Goal: Transaction & Acquisition: Subscribe to service/newsletter

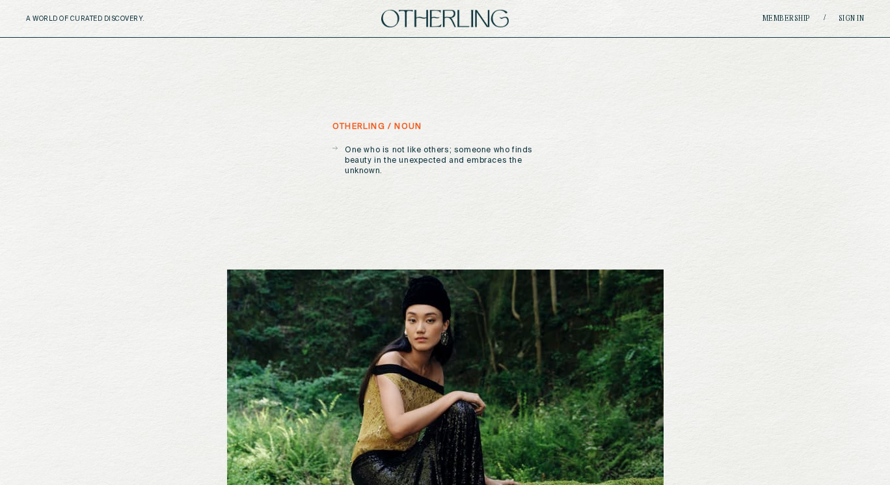
click at [337, 148] on icon at bounding box center [337, 148] width 2 height 4
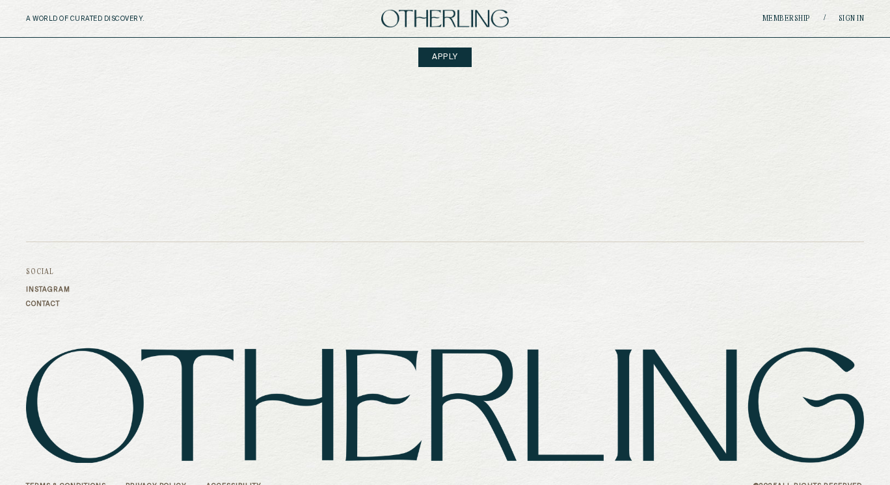
scroll to position [1841, 0]
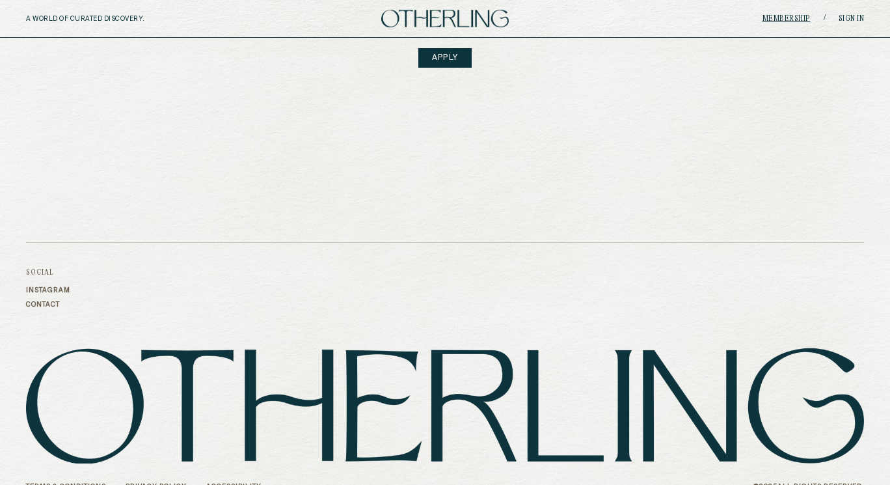
click at [771, 20] on link "Membership" at bounding box center [787, 19] width 48 height 8
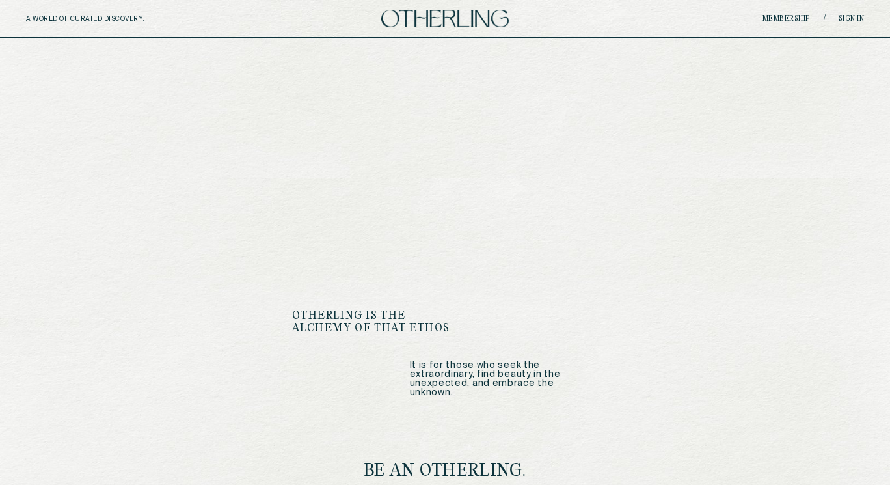
scroll to position [1013, 0]
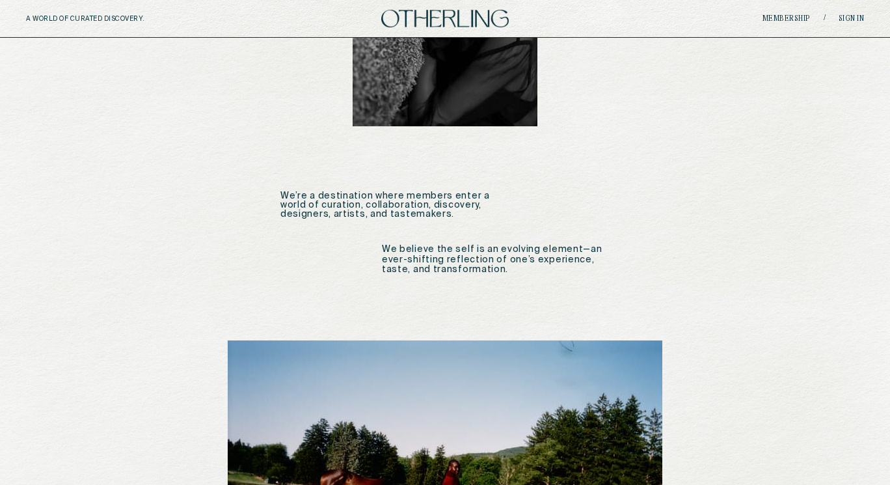
click at [754, 11] on div "A WORLD OF CURATED DISCOVERY. Membership / Sign in" at bounding box center [445, 19] width 890 height 38
click at [777, 12] on div "A WORLD OF CURATED DISCOVERY. Membership / Sign in" at bounding box center [445, 19] width 890 height 38
click at [789, 21] on link "Membership" at bounding box center [787, 19] width 48 height 8
click at [837, 21] on div "Membership / Sign in" at bounding box center [724, 19] width 279 height 10
click at [858, 16] on link "Sign in" at bounding box center [852, 19] width 26 height 8
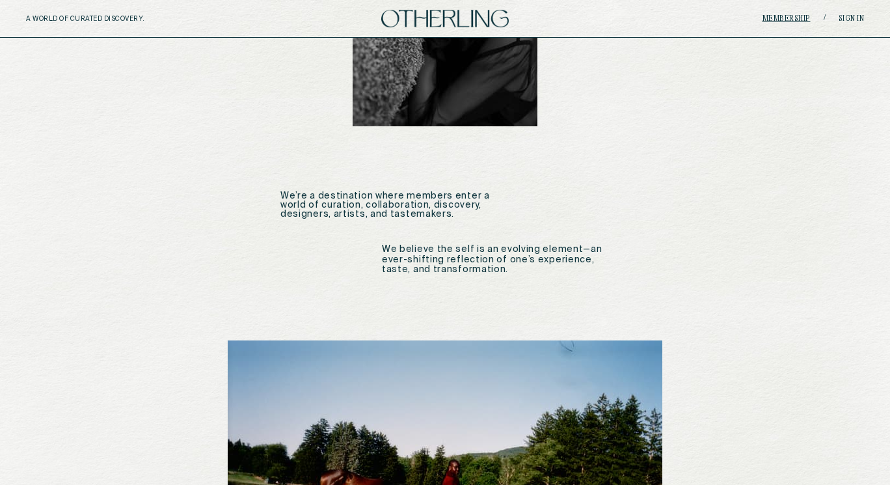
click at [793, 21] on link "Membership" at bounding box center [787, 19] width 48 height 8
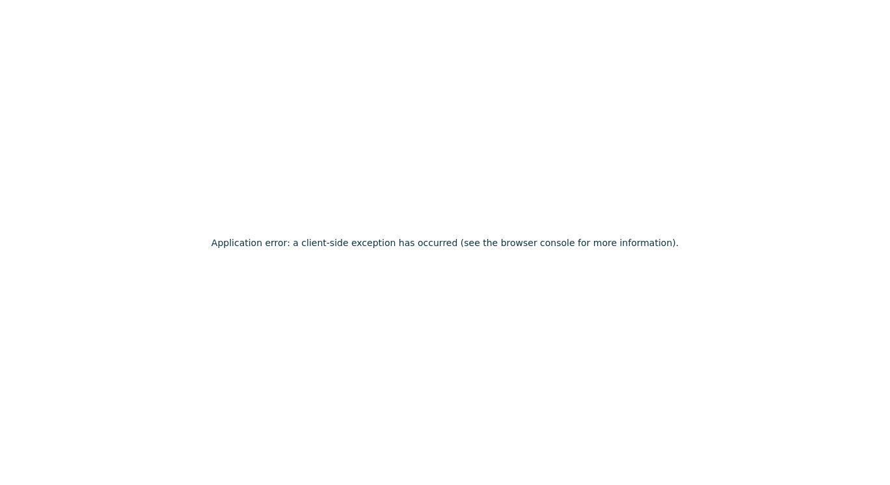
scroll to position [0, 0]
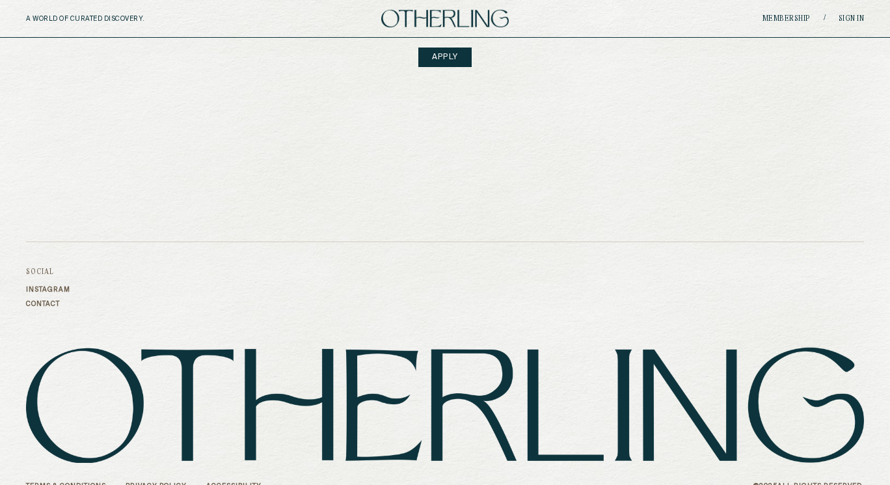
scroll to position [1841, 0]
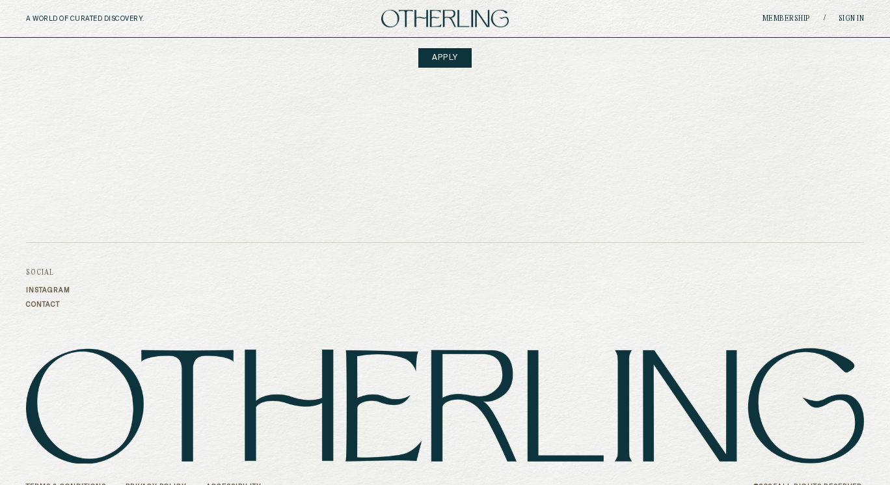
click at [50, 286] on link "Instagram" at bounding box center [48, 290] width 44 height 8
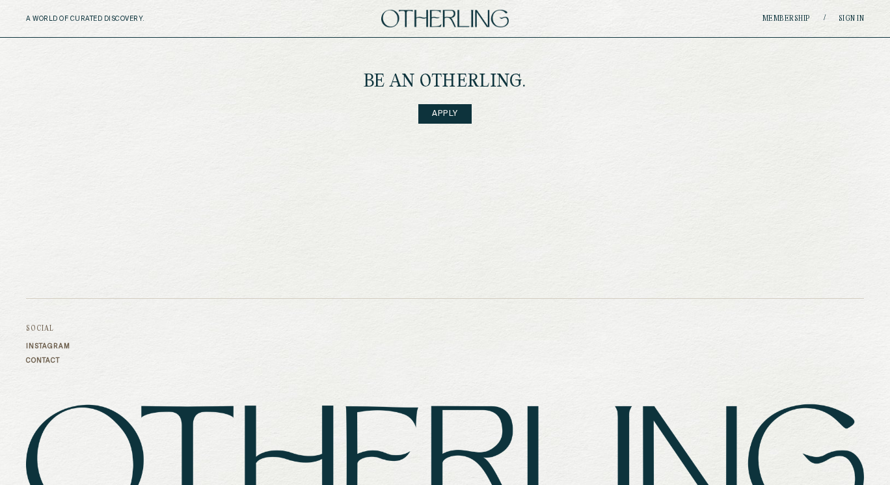
scroll to position [1839, 0]
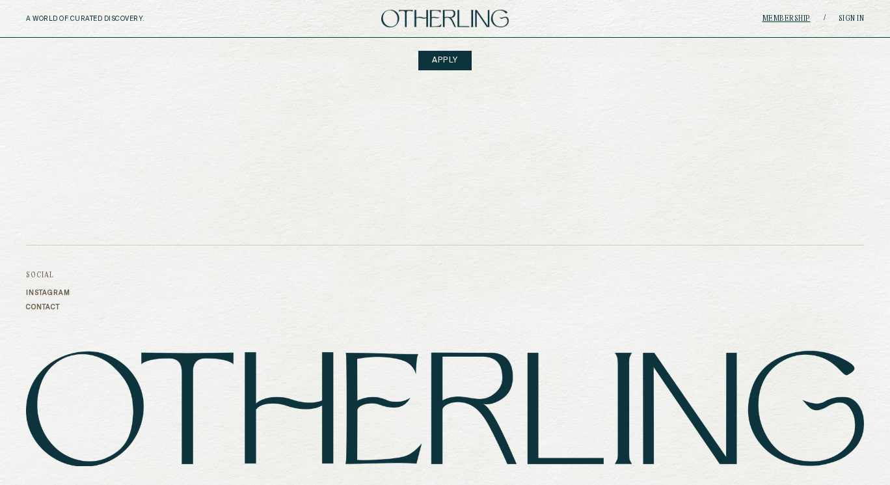
click at [777, 17] on link "Membership" at bounding box center [787, 19] width 48 height 8
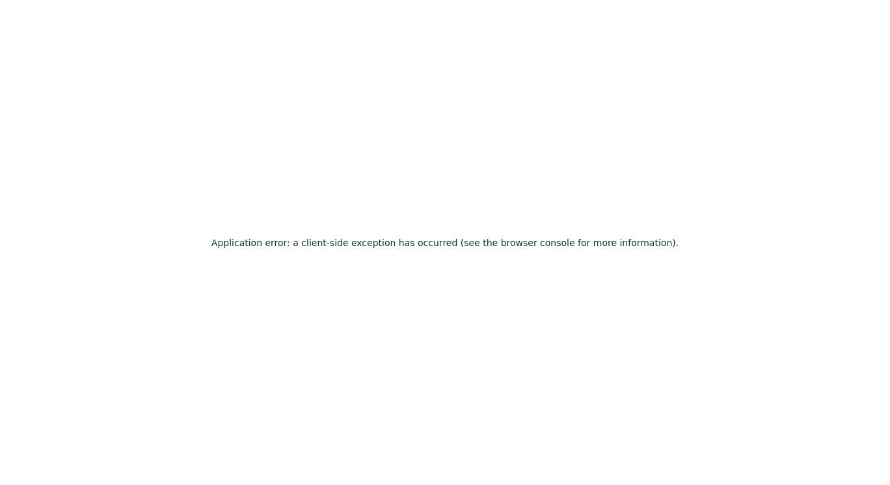
scroll to position [0, 0]
click at [590, 75] on div "Application error: a client-side exception has occurred (see the browser consol…" at bounding box center [445, 242] width 890 height 485
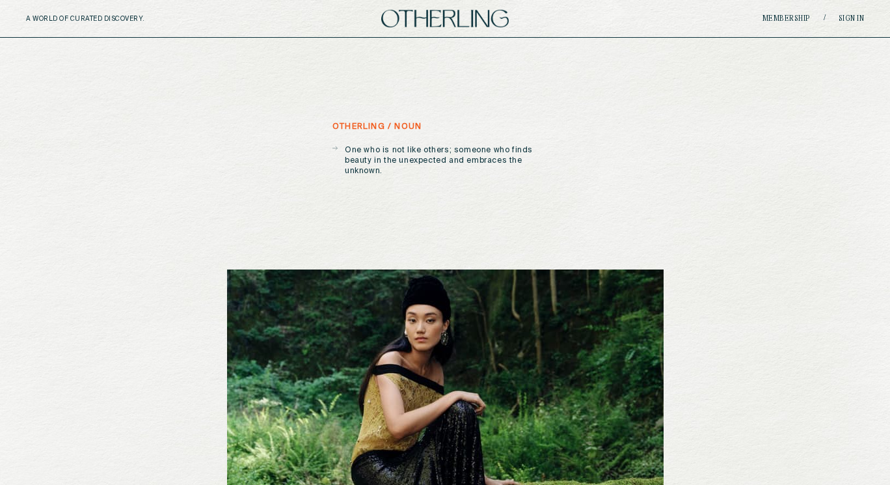
click at [792, 23] on div "A WORLD OF CURATED DISCOVERY. Membership / Sign in" at bounding box center [445, 19] width 890 height 38
click at [789, 18] on link "Membership" at bounding box center [787, 19] width 48 height 8
click at [851, 21] on link "Sign in" at bounding box center [852, 19] width 26 height 8
